Goal: Task Accomplishment & Management: Use online tool/utility

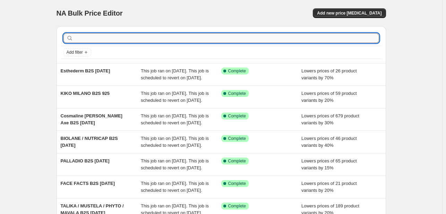
click at [261, 39] on input "text" at bounding box center [227, 38] width 305 height 10
type input "[PERSON_NAME]"
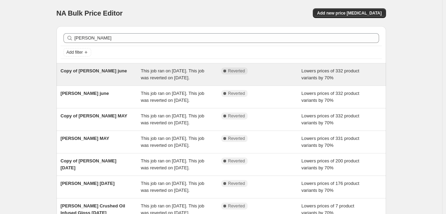
click at [261, 76] on div "Complete Reverted" at bounding box center [261, 75] width 81 height 14
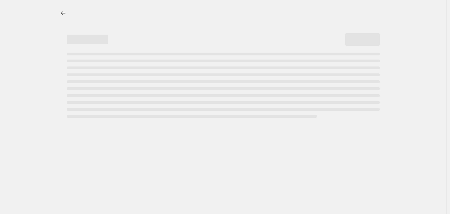
select select "percentage"
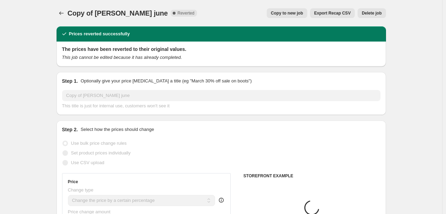
select select "collection"
click at [280, 14] on span "Copy to new job" at bounding box center [287, 13] width 32 height 6
select select "percentage"
select select "collection"
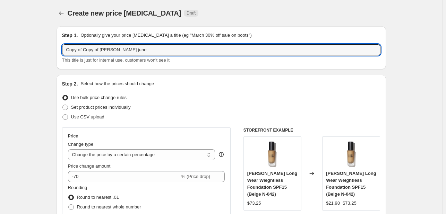
drag, startPoint x: 102, startPoint y: 47, endPoint x: 42, endPoint y: 37, distance: 60.8
click at [110, 48] on input "BOBBI BROWN june" at bounding box center [221, 49] width 319 height 11
type input "BOBBI BROWN sept25"
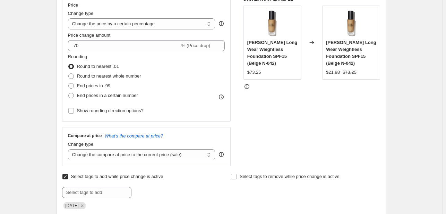
scroll to position [139, 0]
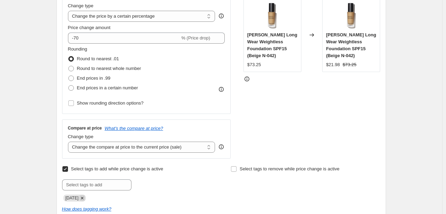
click at [83, 198] on icon "Remove JULY25" at bounding box center [82, 198] width 6 height 6
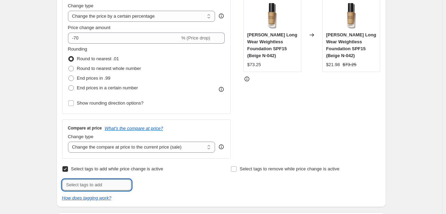
click at [87, 180] on input "text" at bounding box center [96, 185] width 69 height 11
type input "b"
type input "B2S925"
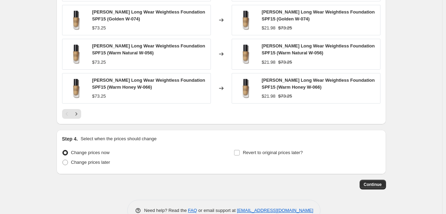
scroll to position [590, 0]
click at [248, 153] on span "Revert to original prices later?" at bounding box center [273, 152] width 60 height 5
click at [240, 153] on input "Revert to original prices later?" at bounding box center [237, 153] width 6 height 6
checkbox input "true"
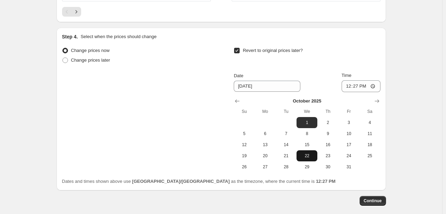
scroll to position [694, 0]
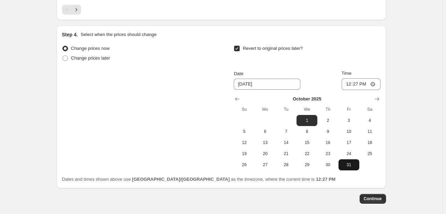
click at [347, 163] on span "31" at bounding box center [348, 165] width 15 height 6
type input "10/31/2025"
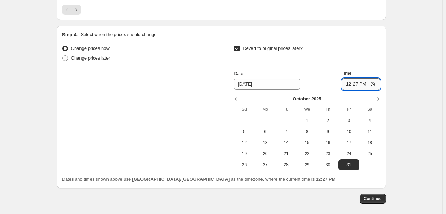
click at [349, 84] on input "12:27" at bounding box center [361, 84] width 39 height 12
type input "23:55"
click at [372, 196] on span "Continue" at bounding box center [373, 199] width 18 height 6
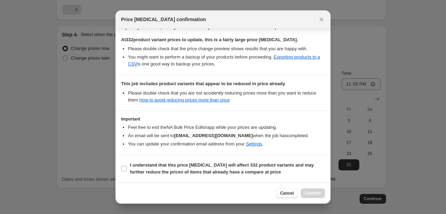
scroll to position [141, 0]
click at [281, 172] on span "I understand that this price change job will affect 332 product variants and ma…" at bounding box center [227, 169] width 195 height 14
click at [127, 172] on input "I understand that this price change job will affect 332 product variants and ma…" at bounding box center [124, 169] width 6 height 6
checkbox input "true"
click at [320, 195] on span "Confirm" at bounding box center [313, 194] width 16 height 6
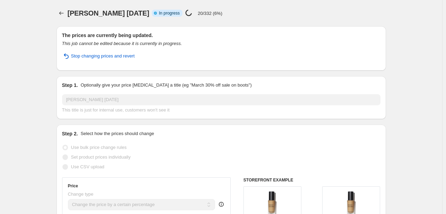
click at [60, 15] on icon "Price change jobs" at bounding box center [61, 13] width 7 height 7
